Goal: Feedback & Contribution: Contribute content

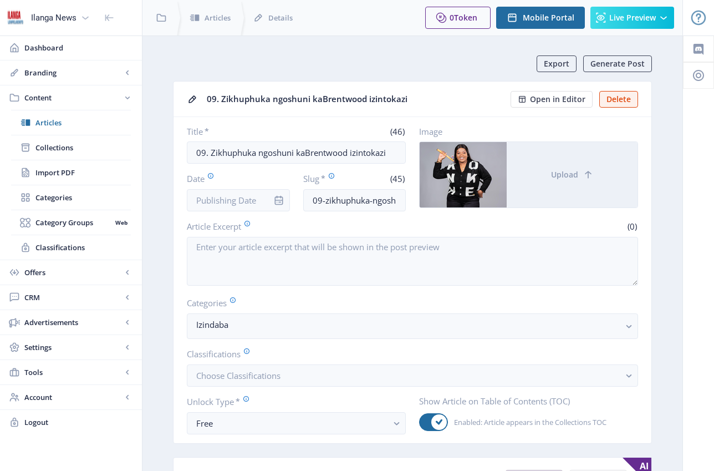
click at [58, 118] on span "Articles" at bounding box center [82, 122] width 95 height 11
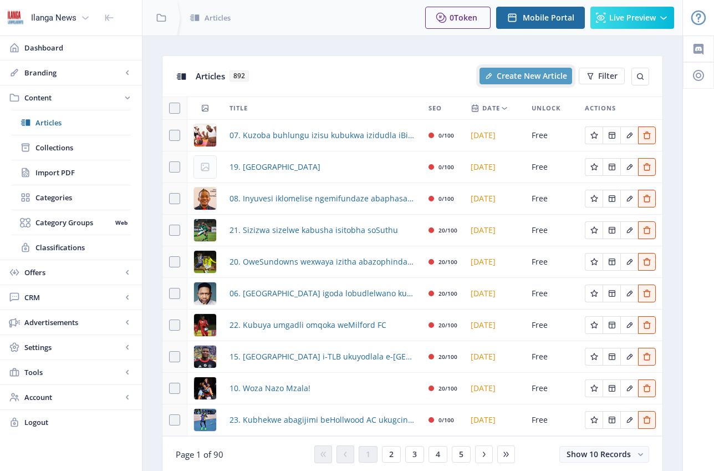
click at [538, 77] on span "Create New Article" at bounding box center [532, 76] width 70 height 9
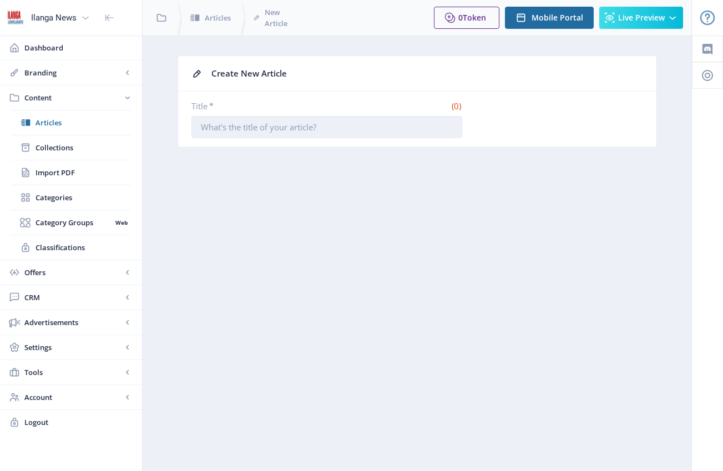
click at [292, 125] on input "Title *" at bounding box center [326, 127] width 271 height 22
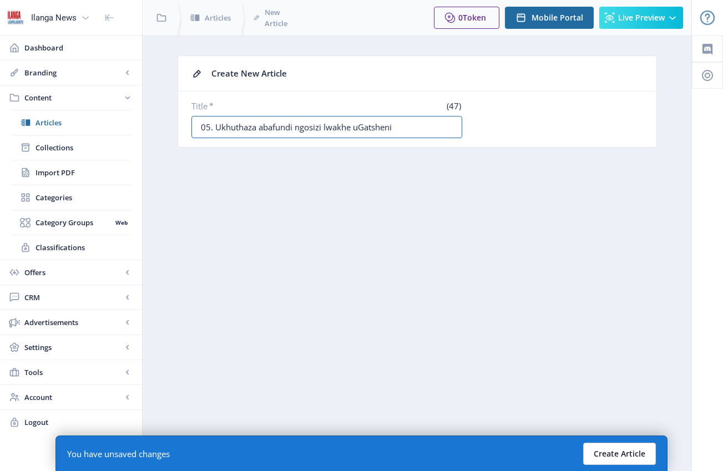
type input "05. Ukhuthaza abafundi ngosizi lwakhe uGatsheni"
click at [623, 452] on button "Create Article" at bounding box center [619, 454] width 73 height 22
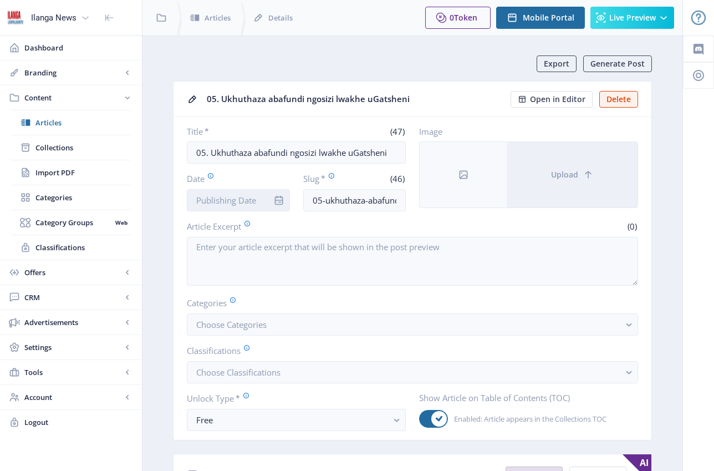
click at [234, 202] on input "Date" at bounding box center [238, 200] width 103 height 22
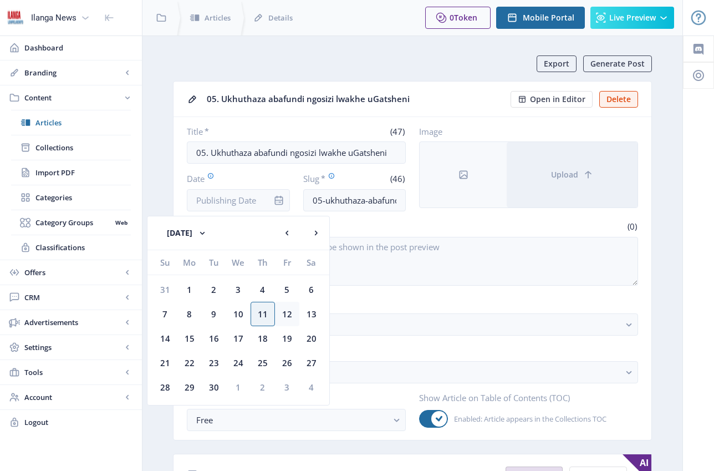
click at [288, 314] on div "12" at bounding box center [287, 314] width 24 height 24
type input "[DATE]"
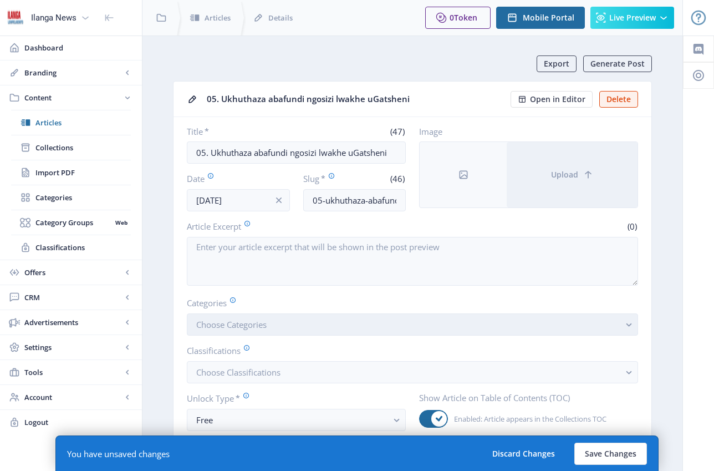
click at [230, 324] on span "Choose Categories" at bounding box center [231, 324] width 70 height 11
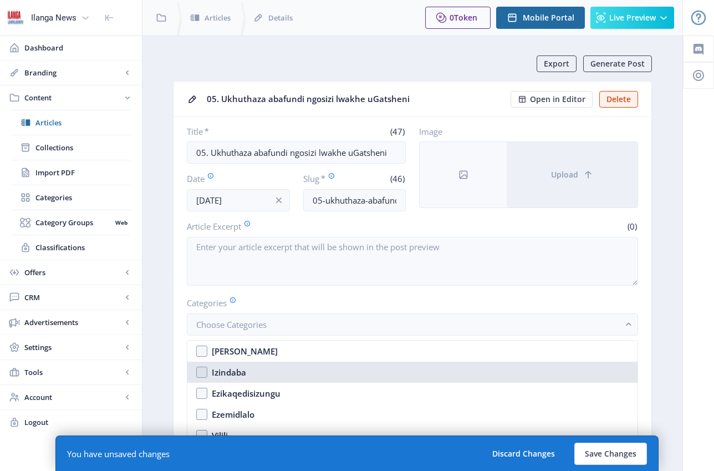
click at [204, 375] on nb-option "Izindaba" at bounding box center [412, 372] width 450 height 21
checkbox input "true"
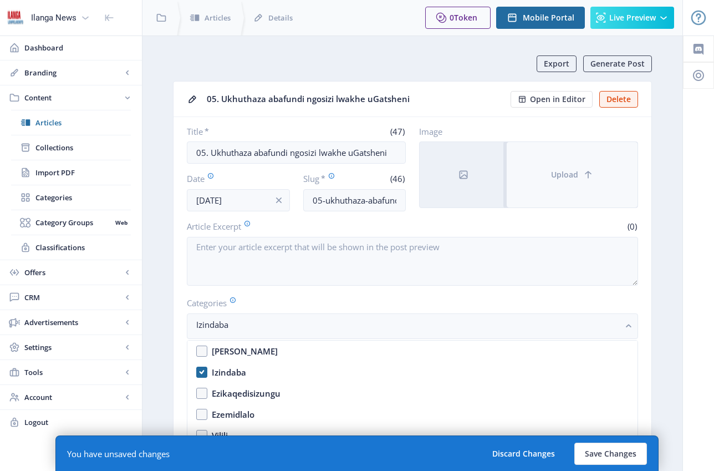
click at [568, 177] on span "Upload" at bounding box center [564, 174] width 27 height 9
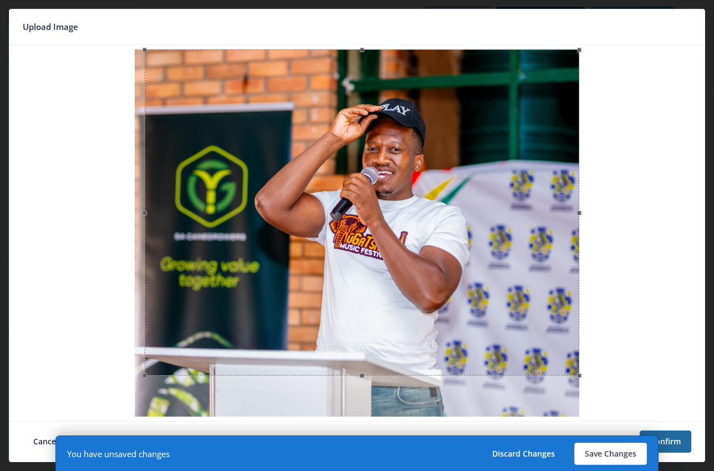
drag, startPoint x: 135, startPoint y: 215, endPoint x: 145, endPoint y: 216, distance: 10.1
click at [145, 216] on span at bounding box center [145, 212] width 12 height 314
click at [617, 450] on button "Save Changes" at bounding box center [611, 454] width 73 height 22
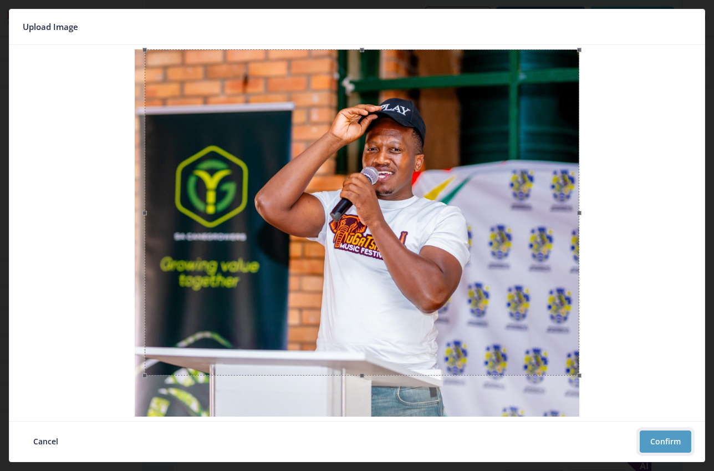
click at [661, 437] on button "Confirm" at bounding box center [666, 441] width 52 height 22
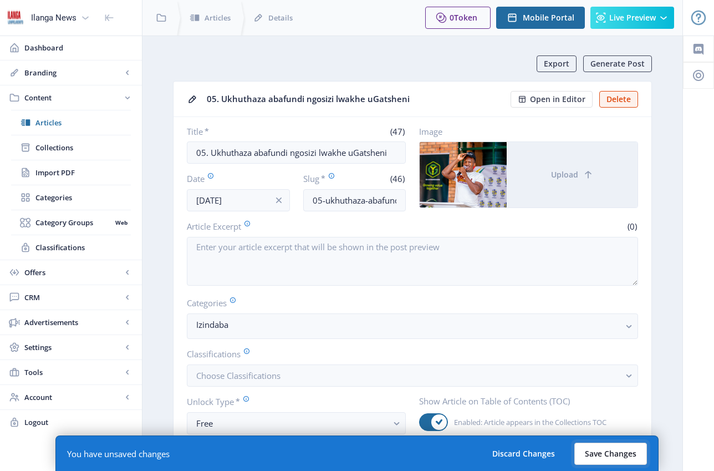
click at [622, 454] on button "Save Changes" at bounding box center [611, 454] width 73 height 22
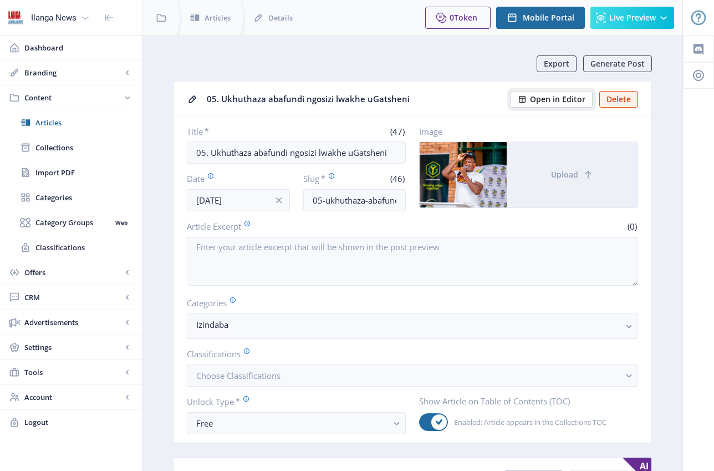
click at [571, 101] on span "Open in Editor" at bounding box center [557, 99] width 55 height 9
